Goal: Task Accomplishment & Management: Manage account settings

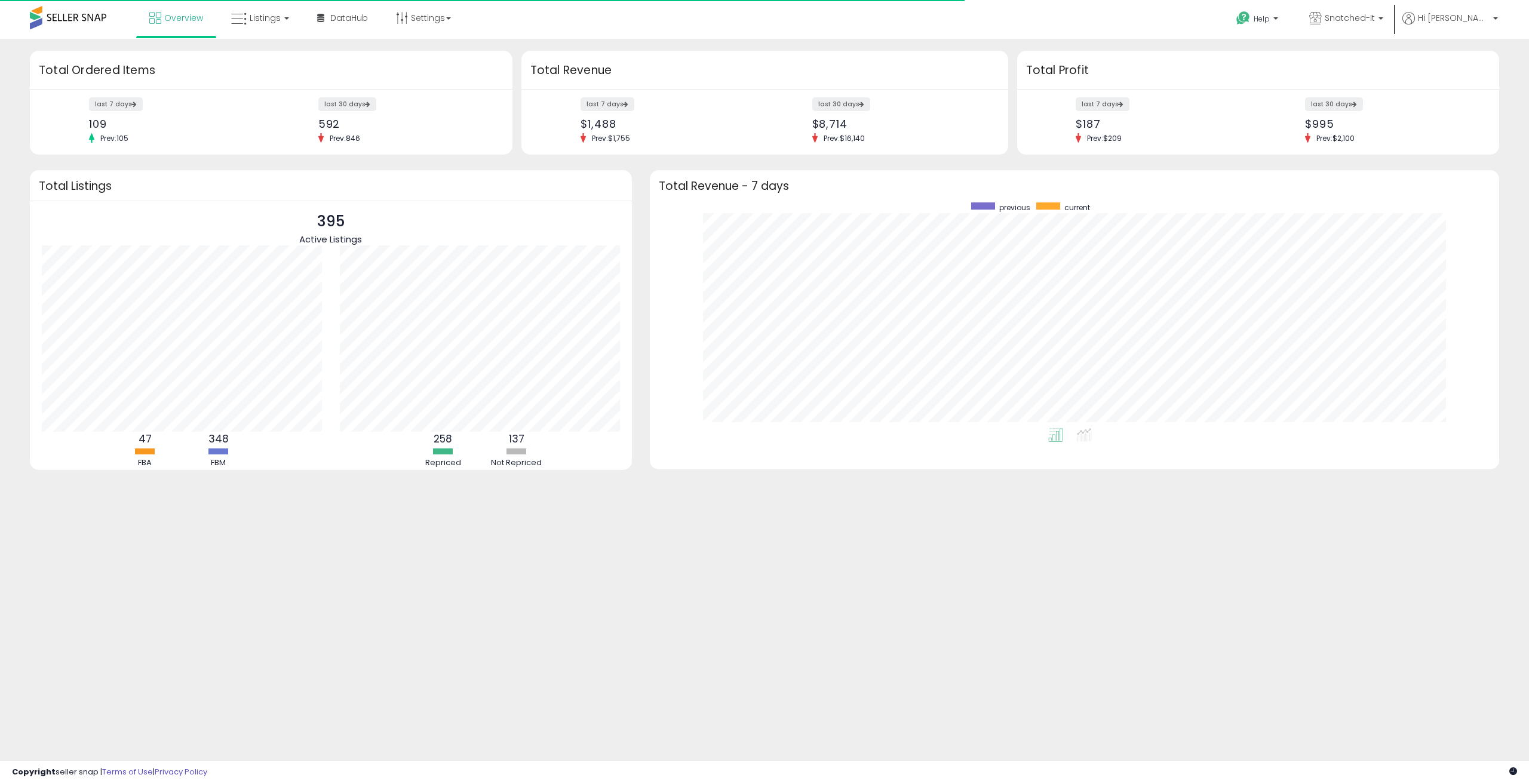
scroll to position [226, 825]
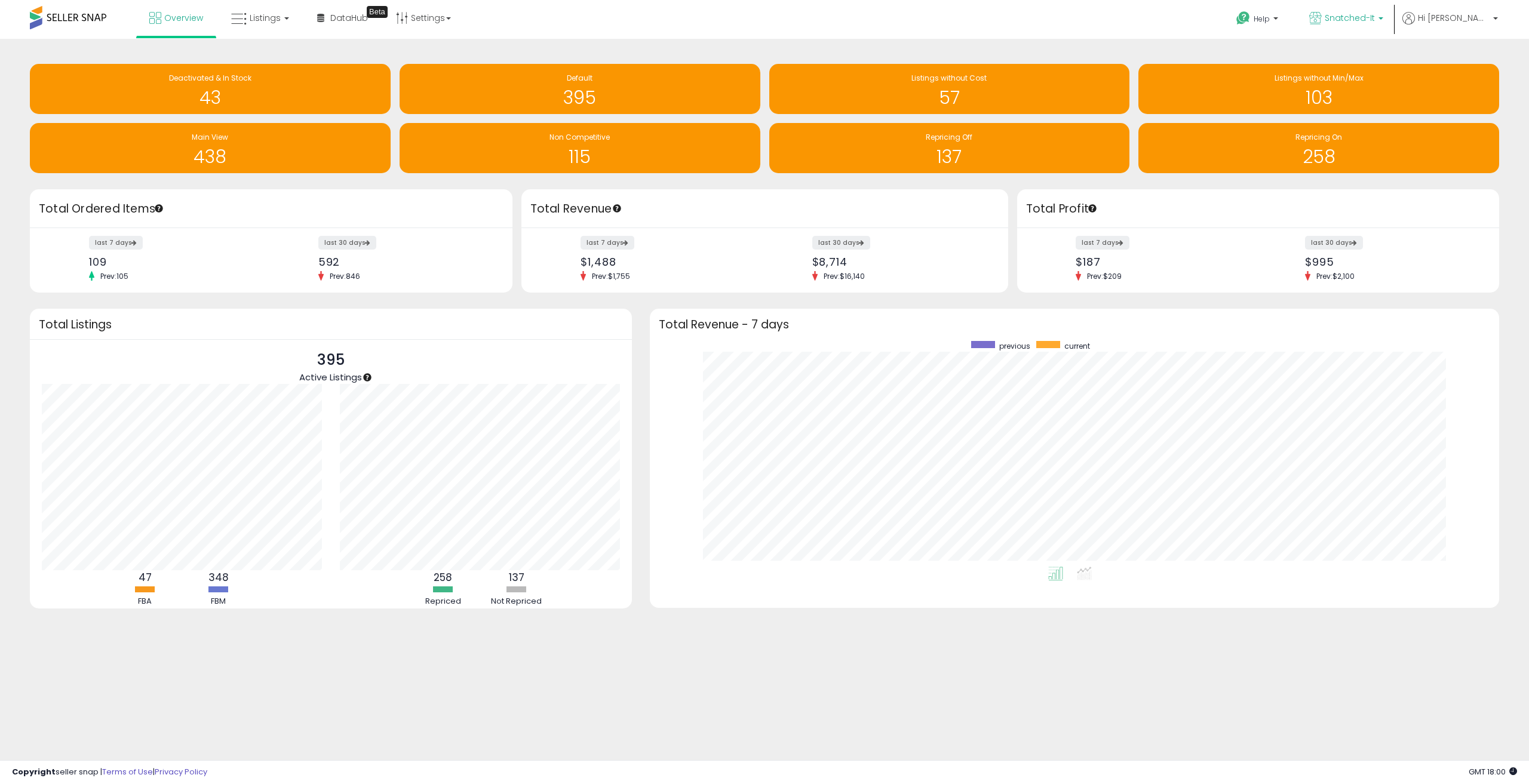
click at [1383, 15] on p "Snatched-It" at bounding box center [1346, 19] width 74 height 15
drag, startPoint x: 1190, startPoint y: 221, endPoint x: 1192, endPoint y: 250, distance: 29.1
click at [1191, 236] on div "Total Profit last 7 days $187 Prev: $209 last 30 days $995 Prev: $2,100" at bounding box center [1257, 242] width 482 height 104
click at [253, 25] on link "Listings" at bounding box center [260, 17] width 76 height 36
click at [276, 107] on icon at bounding box center [271, 104] width 63 height 18
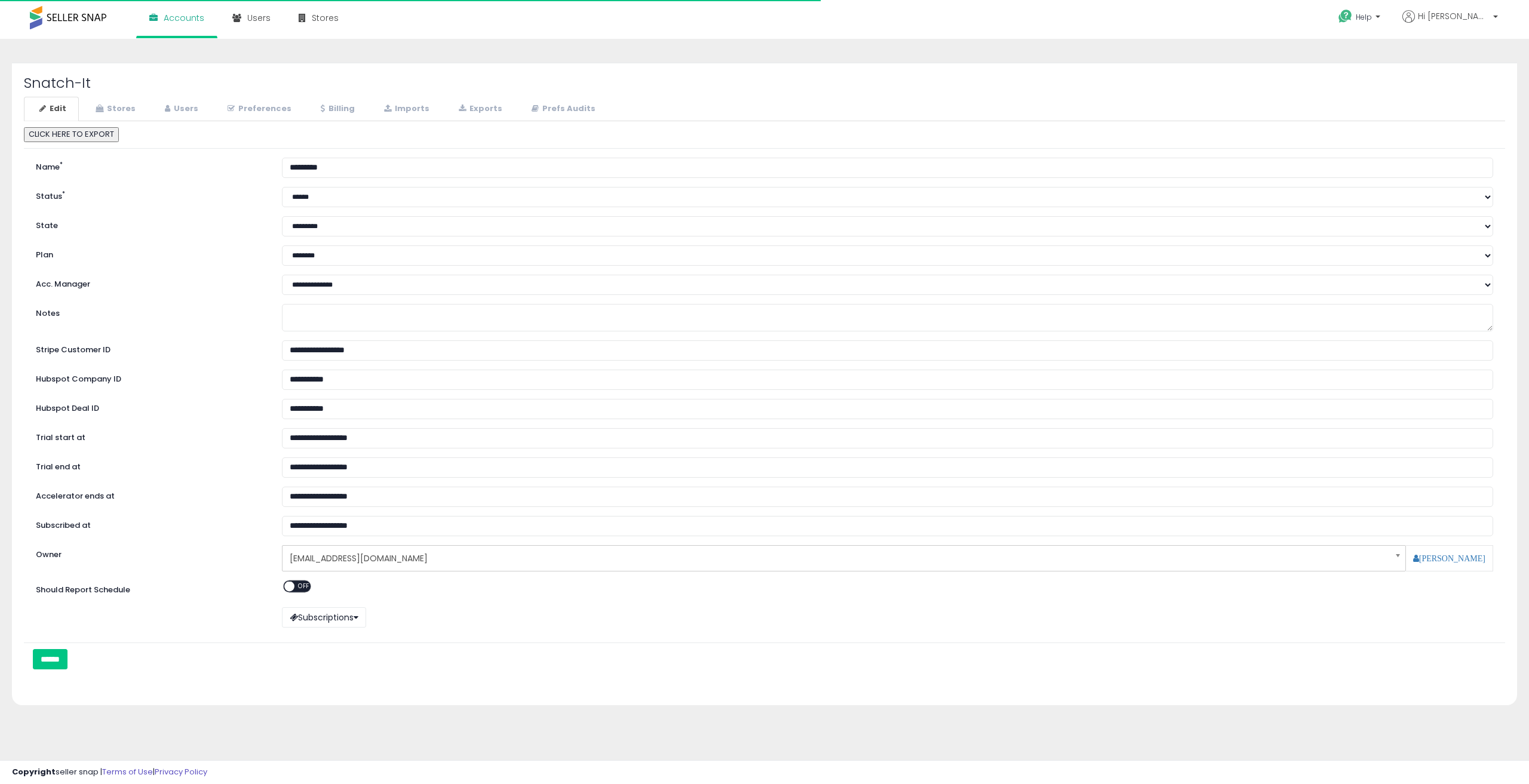
select select "**"
click at [165, 111] on icon at bounding box center [167, 108] width 5 height 7
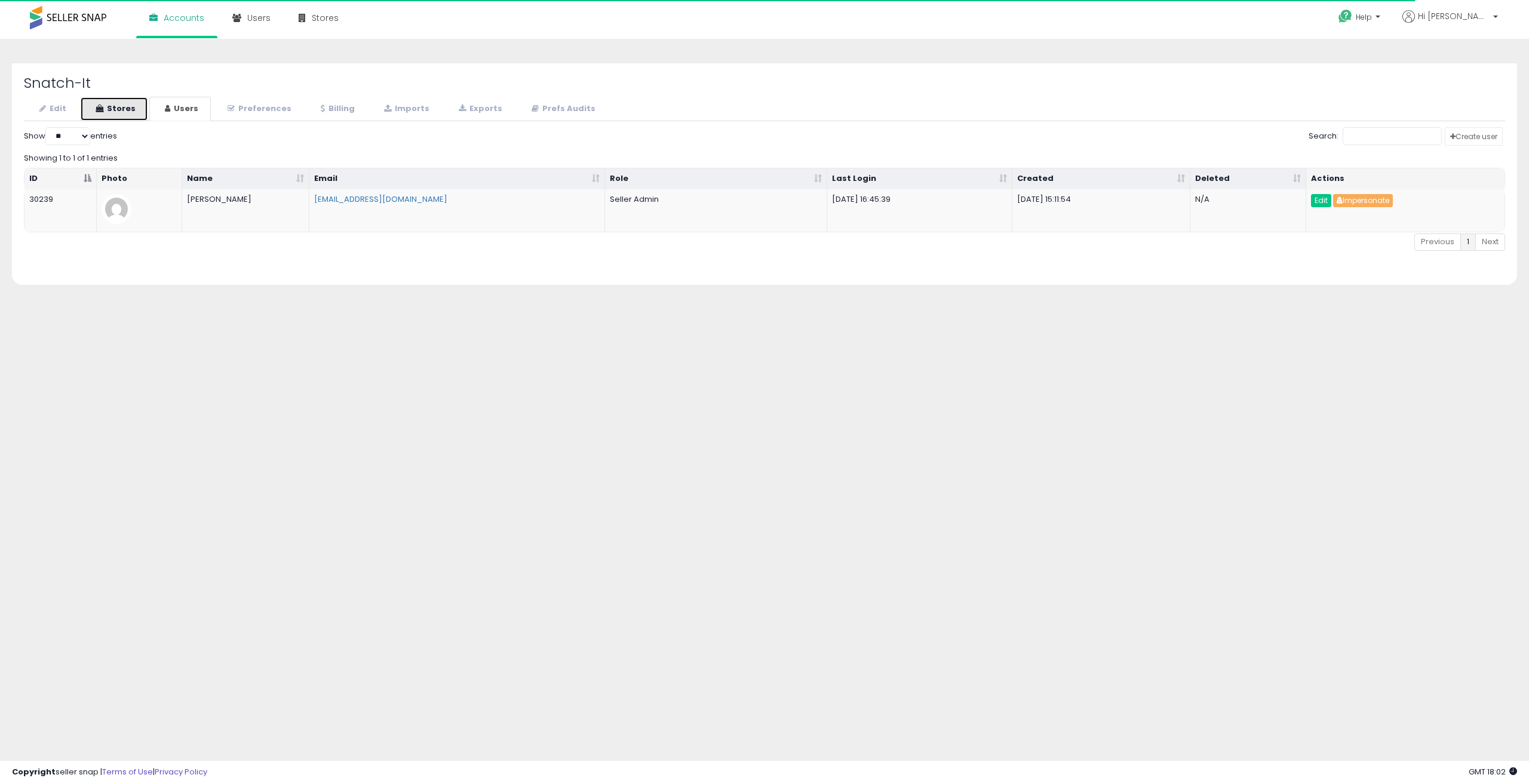
click at [118, 111] on link "Stores" at bounding box center [113, 109] width 68 height 25
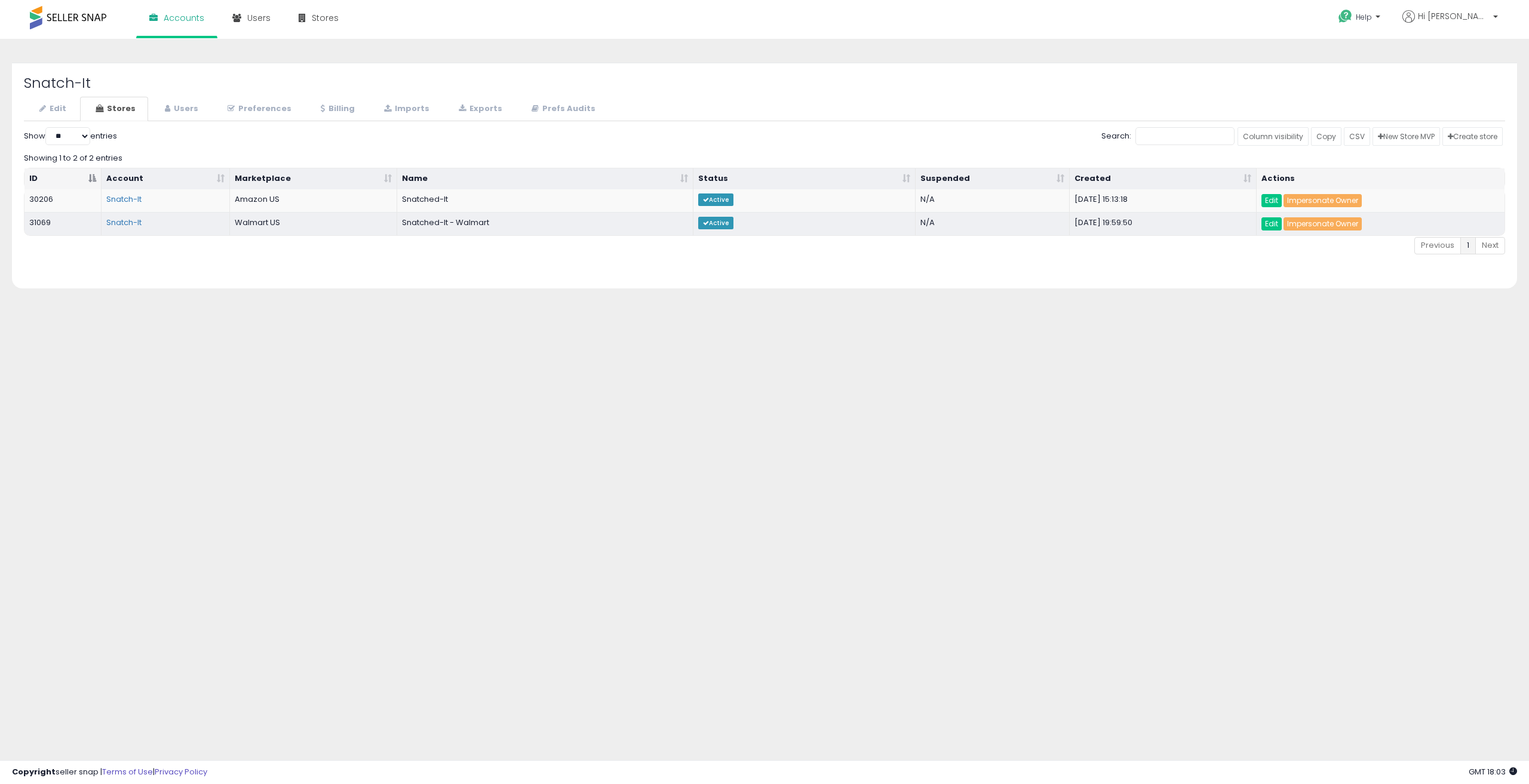
click at [748, 704] on body "Unable to login Retrieving listings data.. has not yet accepted the Terms of Us…" at bounding box center [764, 392] width 1529 height 784
click at [129, 503] on div "**********" at bounding box center [765, 298] width 1517 height 496
